Goal: Find specific fact: Find contact information

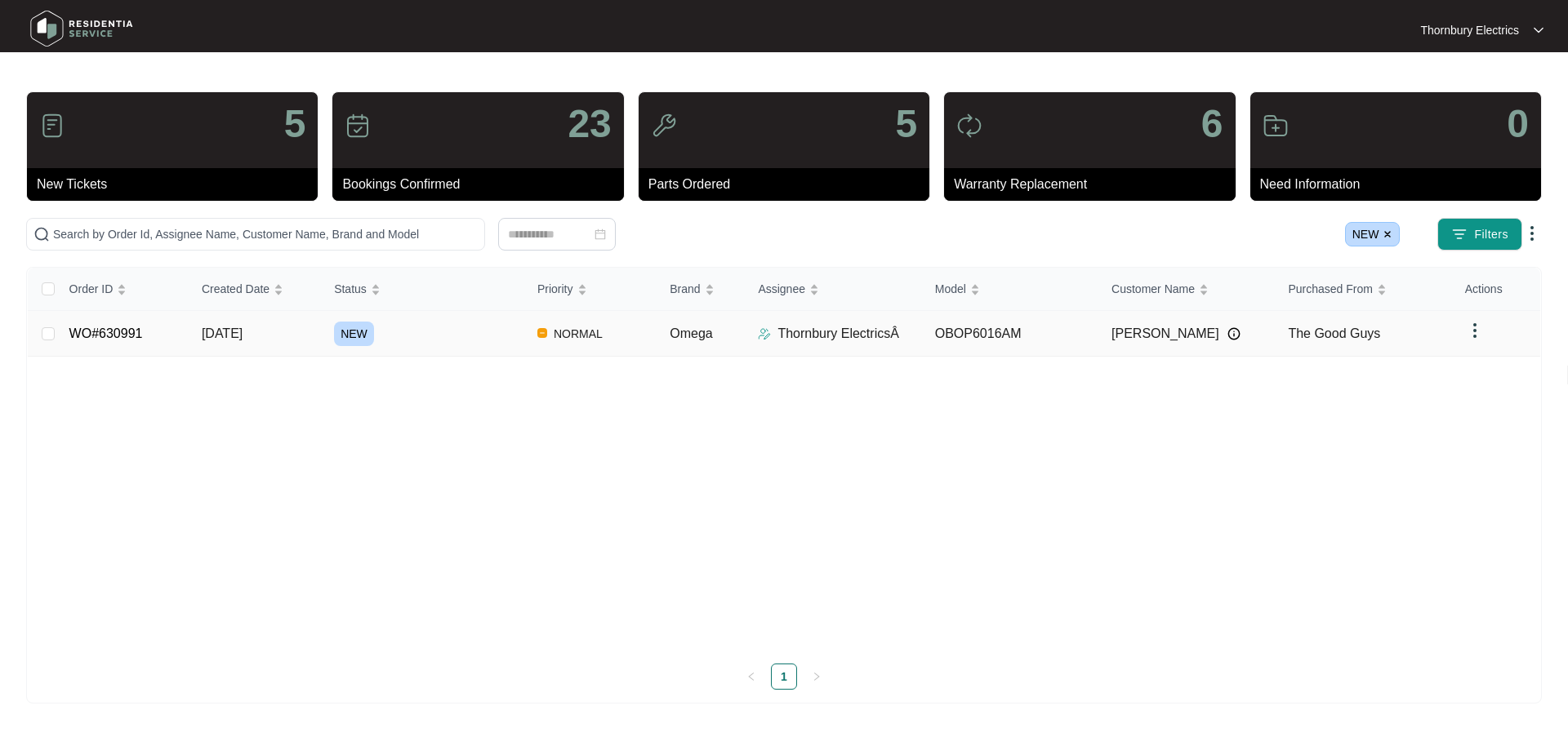
click at [350, 337] on span "NEW" at bounding box center [354, 334] width 40 height 24
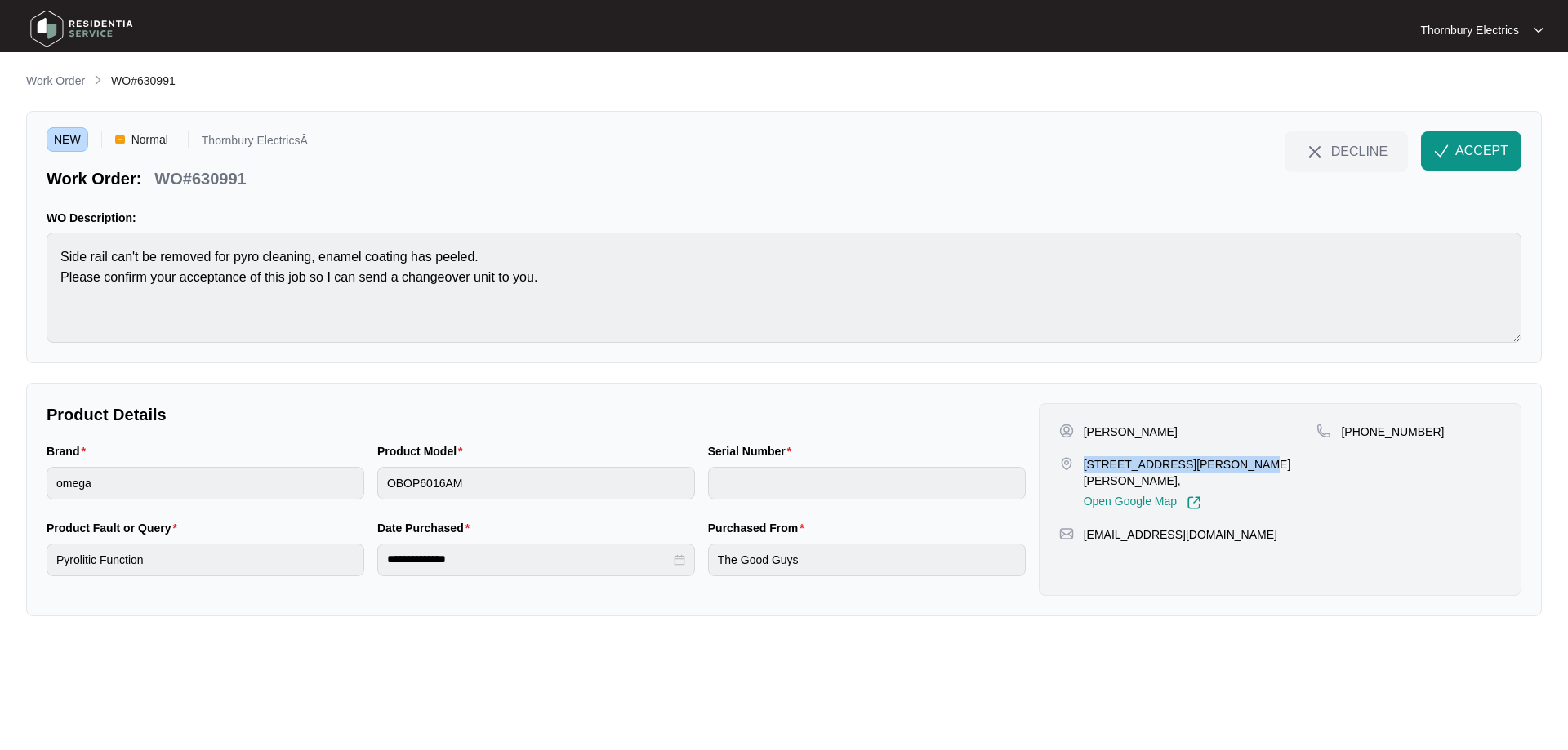
drag, startPoint x: 1114, startPoint y: 463, endPoint x: 1235, endPoint y: 447, distance: 122.1
click at [1235, 447] on div "[PERSON_NAME] [STREET_ADDRESS][PERSON_NAME][PERSON_NAME], Open Google Map" at bounding box center [1188, 466] width 258 height 86
copy p "[STREET_ADDRESS][PERSON_NAME][PERSON_NAME]"
click at [1444, 164] on button "ACCEPT" at bounding box center [1470, 151] width 100 height 39
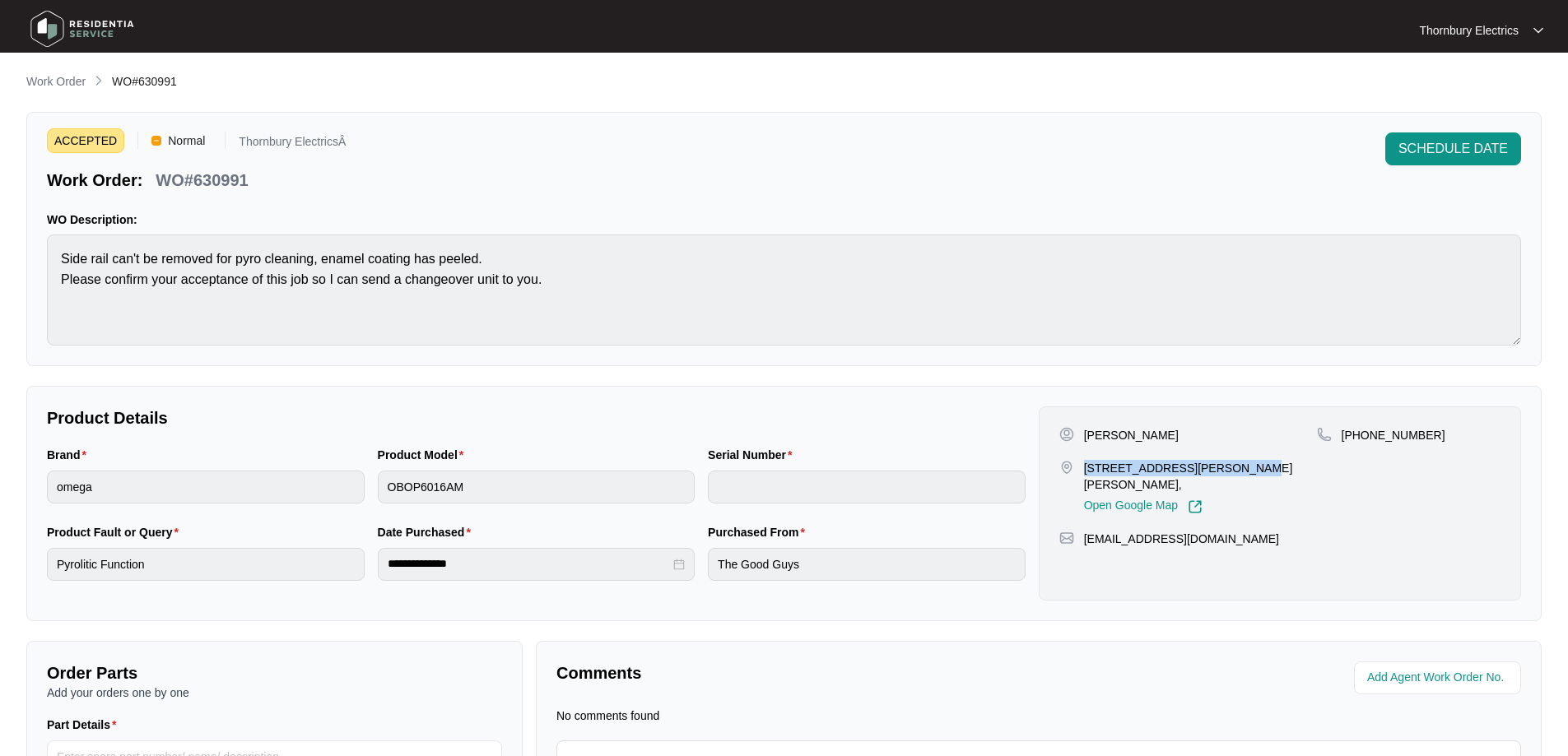
click at [1104, 424] on div "[PERSON_NAME] [STREET_ADDRESS][PERSON_NAME][PERSON_NAME], Open Google Map [PHON…" at bounding box center [1280, 503] width 483 height 194
copy p "[PERSON_NAME]"
click at [1142, 431] on p "[PERSON_NAME]" at bounding box center [1132, 435] width 95 height 17
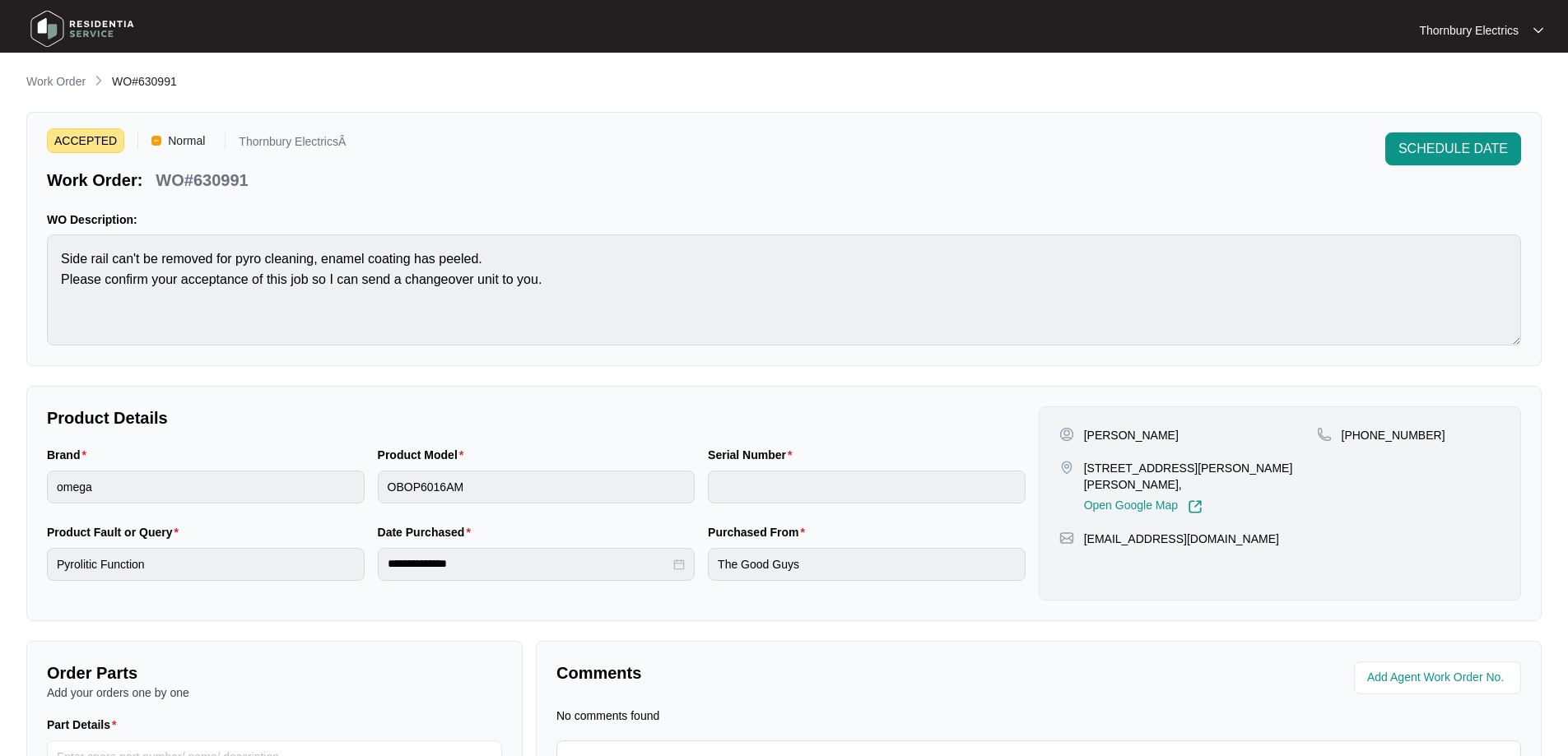
copy p "Cotton"
drag, startPoint x: 1431, startPoint y: 432, endPoint x: 1358, endPoint y: 432, distance: 73.0
click at [1358, 432] on div "[PHONE_NUMBER]" at bounding box center [1408, 435] width 183 height 17
copy p "417934718"
drag, startPoint x: 1169, startPoint y: 529, endPoint x: 1210, endPoint y: 551, distance: 46.5
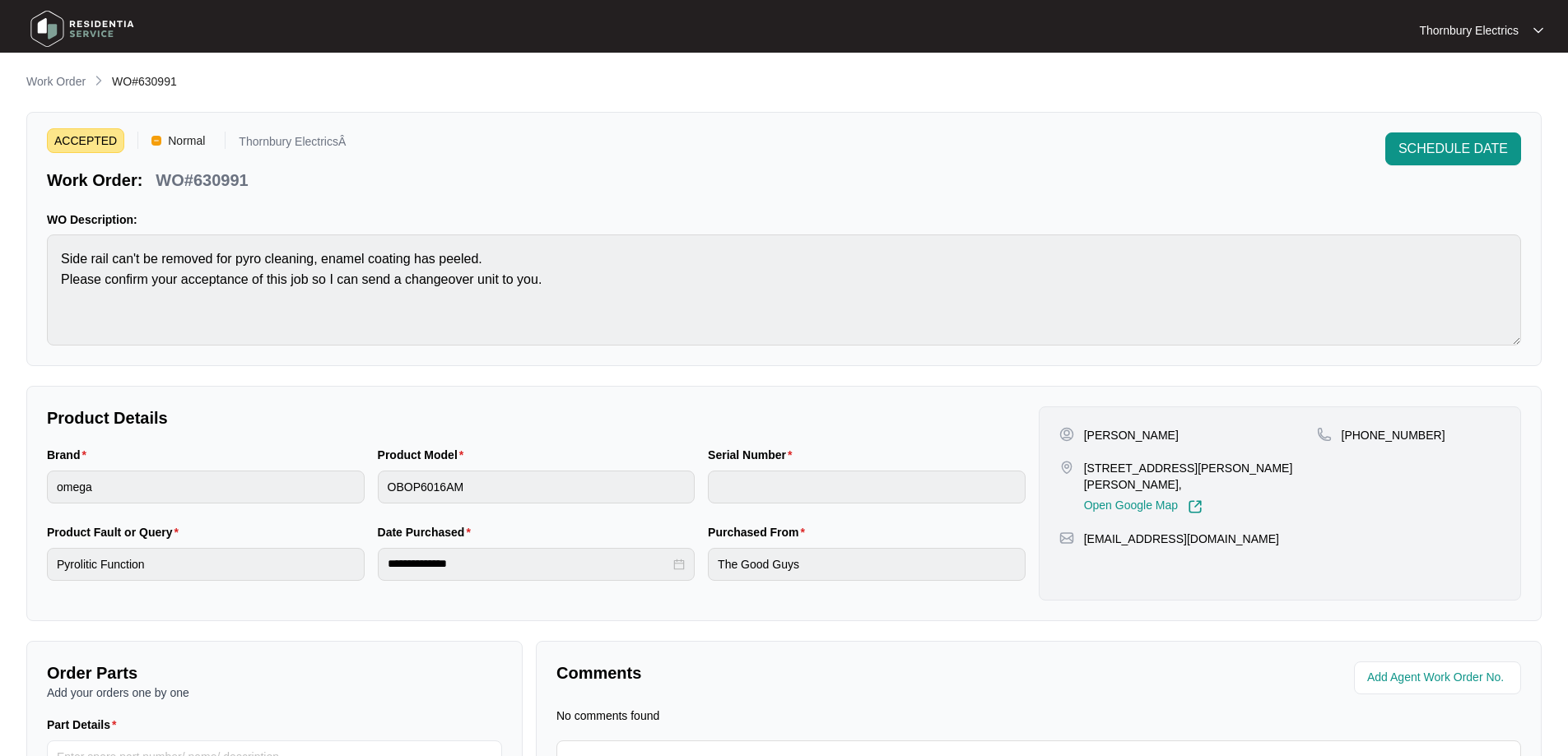
click at [1207, 562] on div "[PERSON_NAME] [STREET_ADDRESS][PERSON_NAME][PERSON_NAME], Open Google Map [PHON…" at bounding box center [1280, 503] width 483 height 194
drag, startPoint x: 1214, startPoint y: 523, endPoint x: 1085, endPoint y: 526, distance: 129.0
click at [1085, 531] on div "[EMAIL_ADDRESS][DOMAIN_NAME]" at bounding box center [1279, 538] width 441 height 17
copy p "[EMAIL_ADDRESS][DOMAIN_NAME]"
